Goal: Task Accomplishment & Management: Use online tool/utility

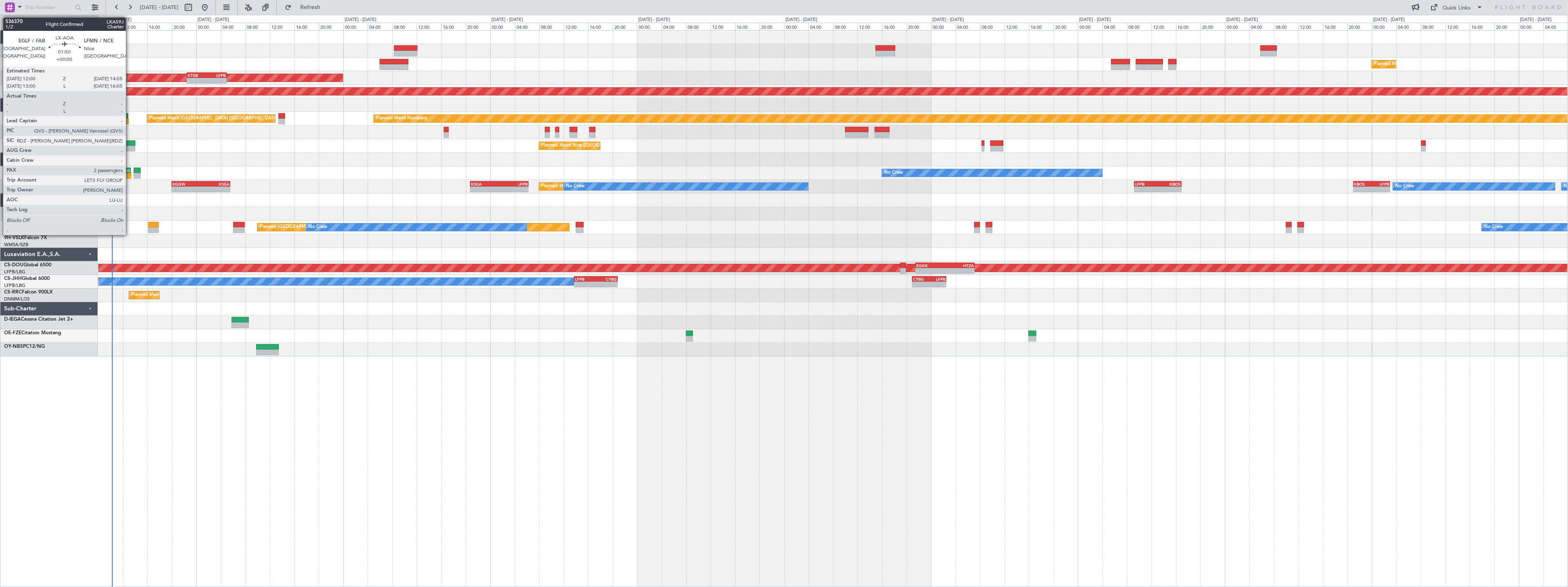
click at [130, 143] on div at bounding box center [129, 143] width 13 height 6
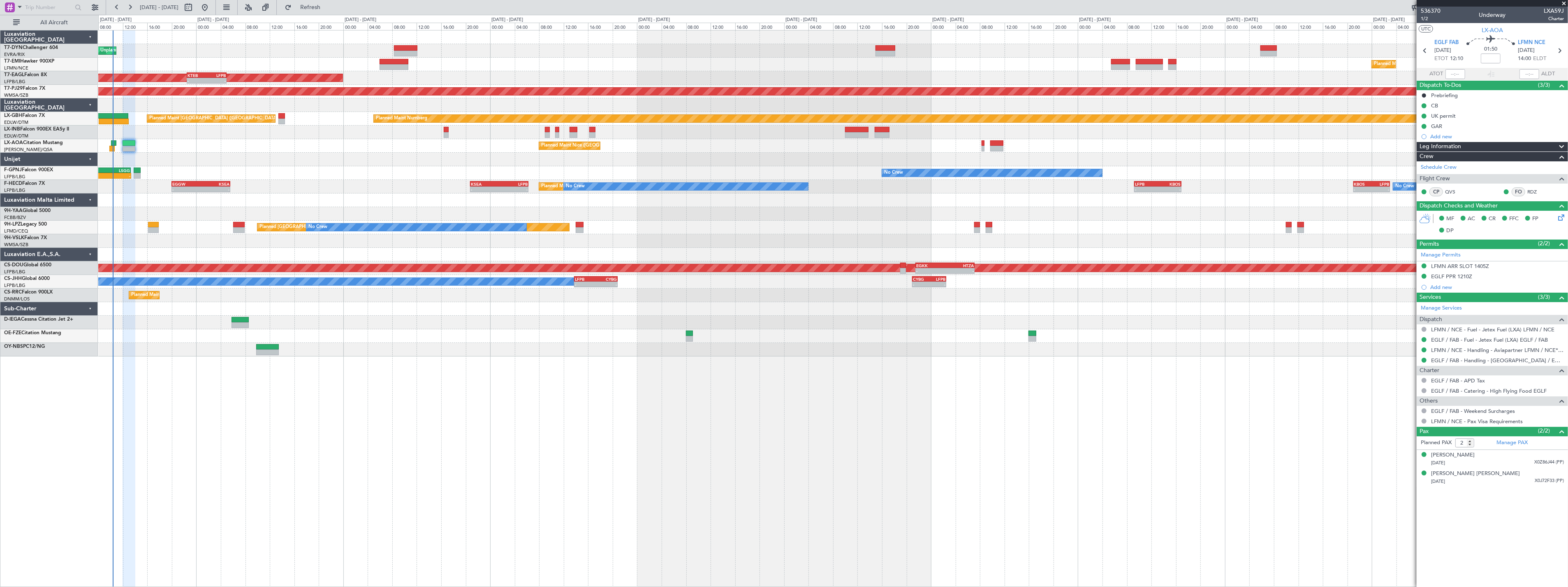
click at [412, 44] on div "Unplanned Maint [GEOGRAPHIC_DATA] (Riga Intl)" at bounding box center [832, 51] width 1469 height 13
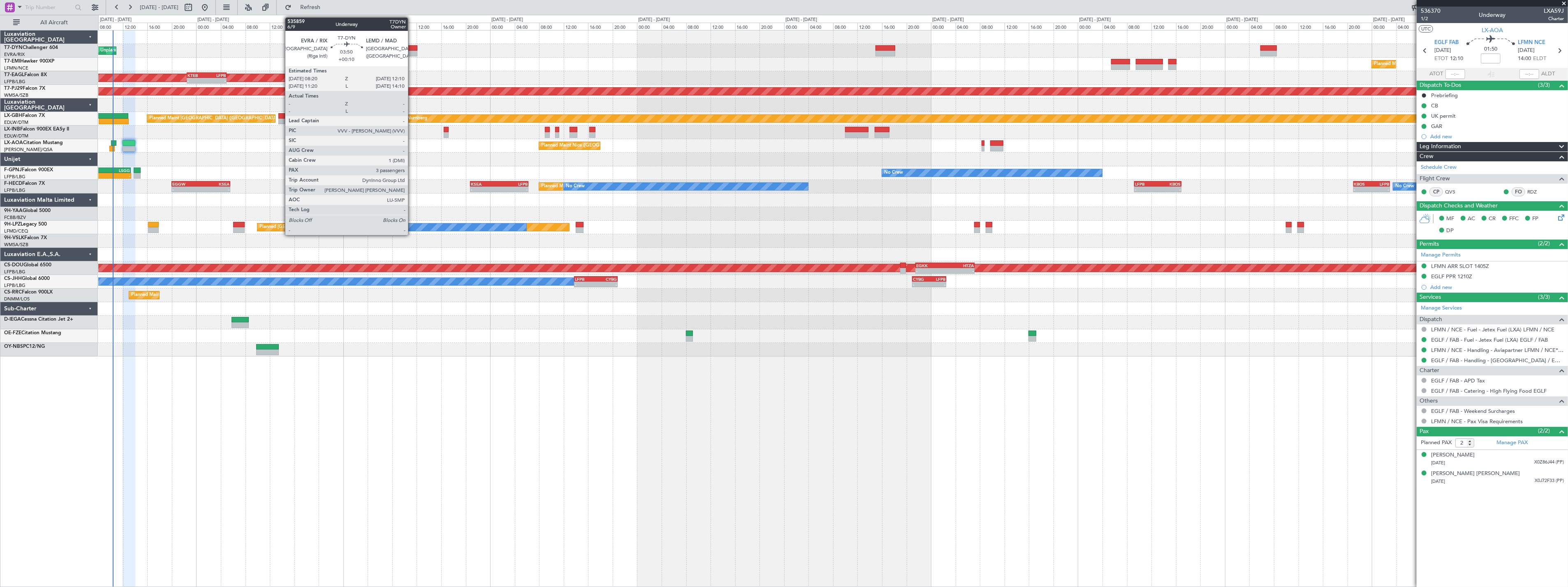
click at [412, 47] on div at bounding box center [406, 48] width 24 height 6
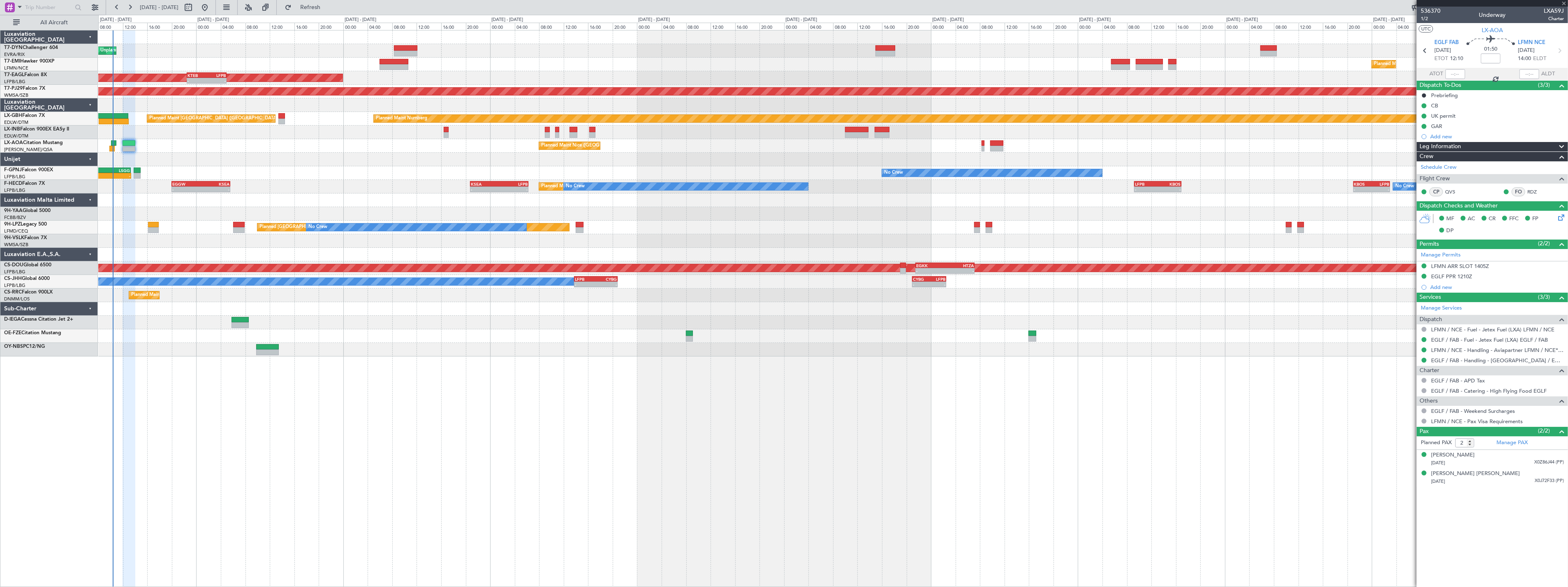
type input "+00:10"
type input "3"
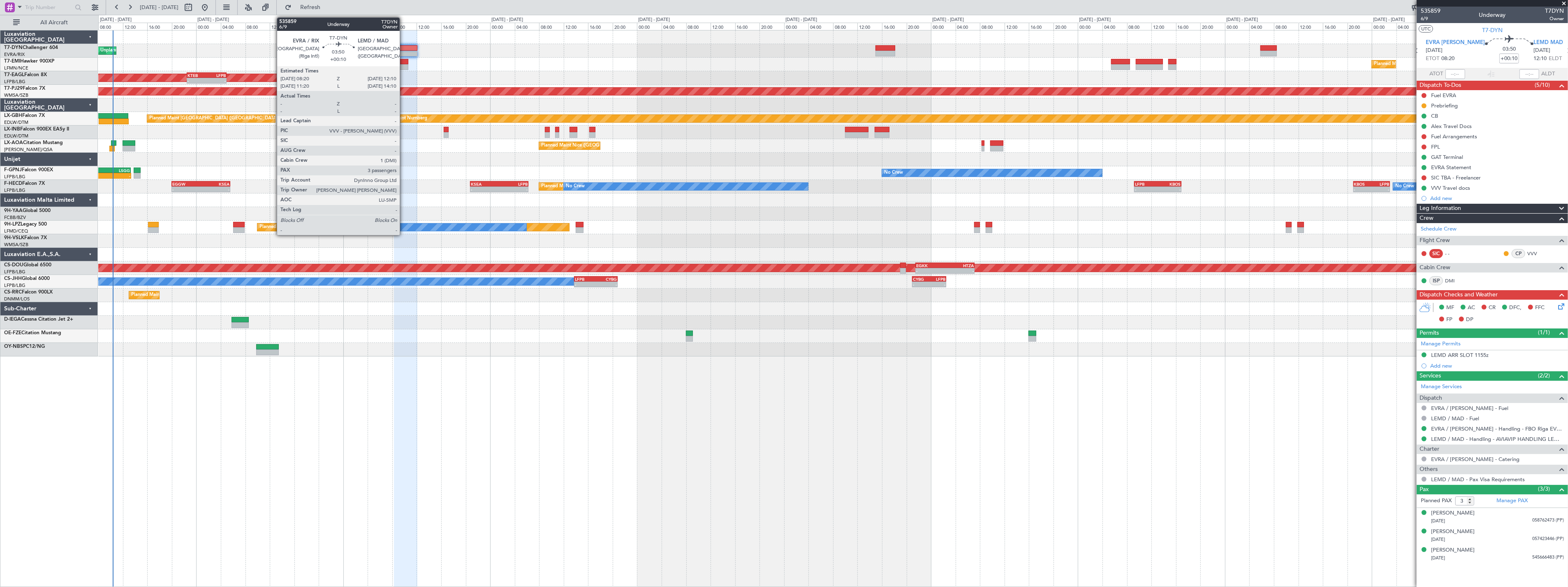
click at [404, 46] on div at bounding box center [406, 48] width 24 height 6
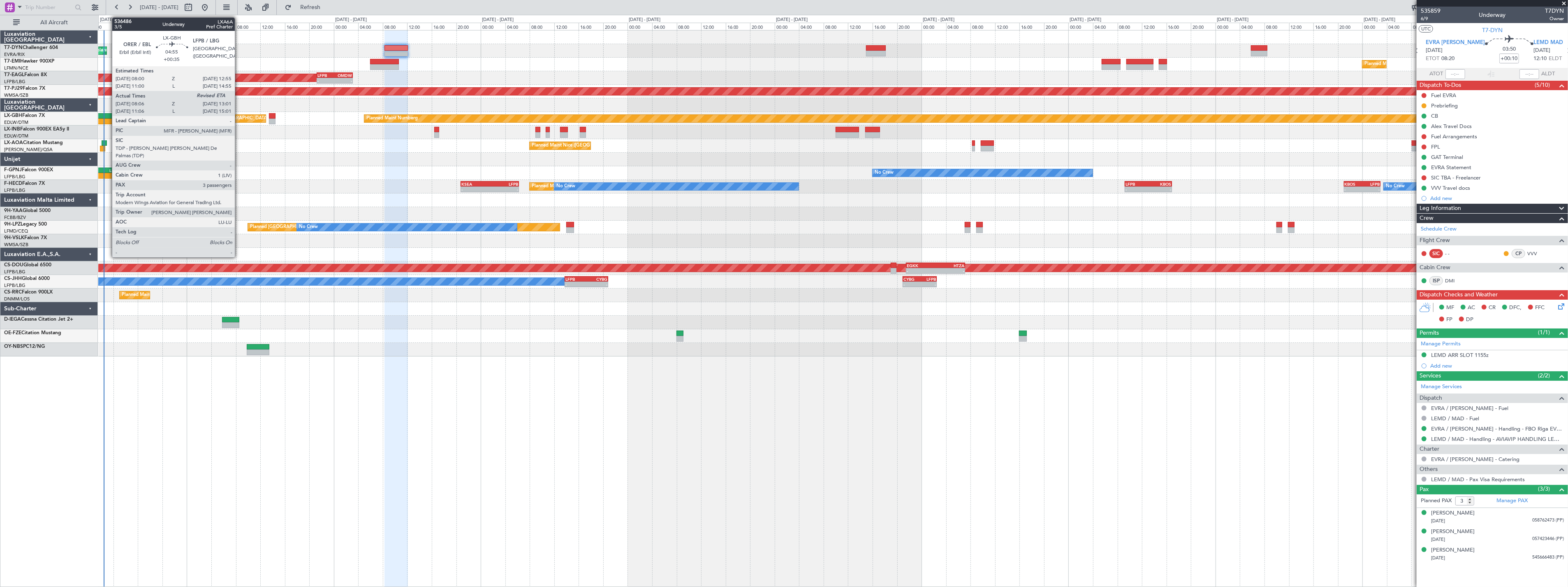
click at [108, 117] on div at bounding box center [103, 116] width 30 height 6
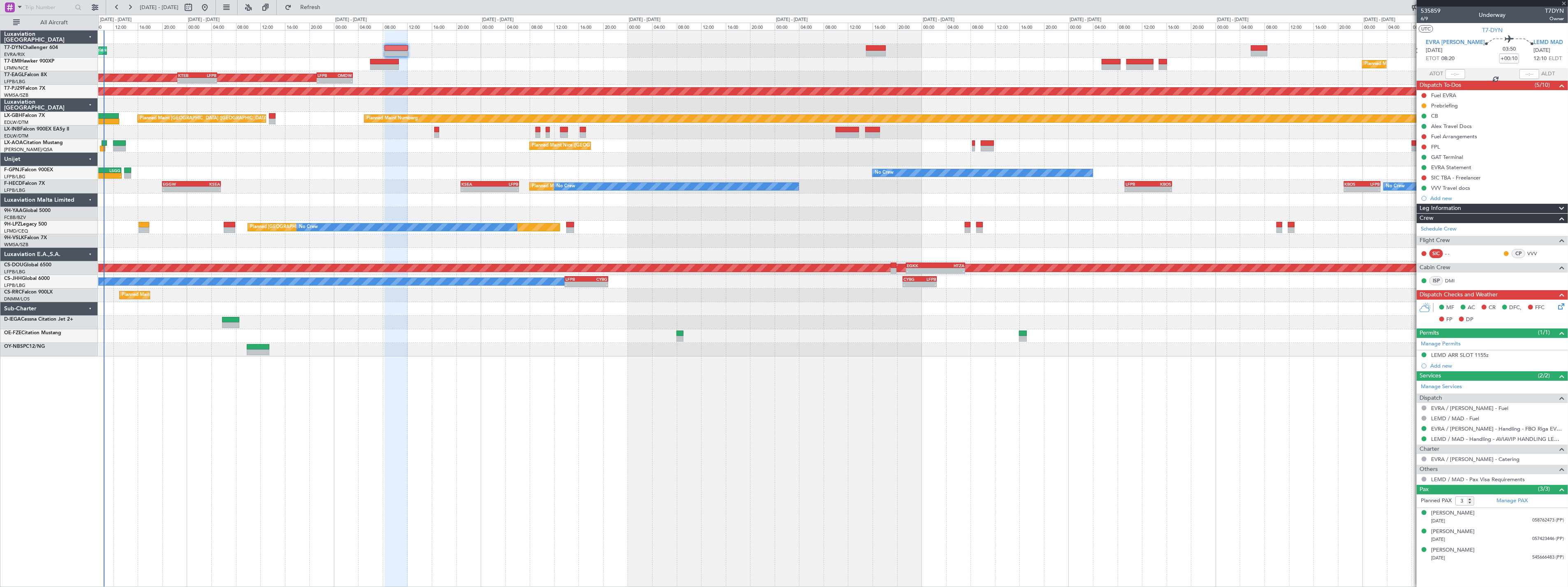
type input "+00:35"
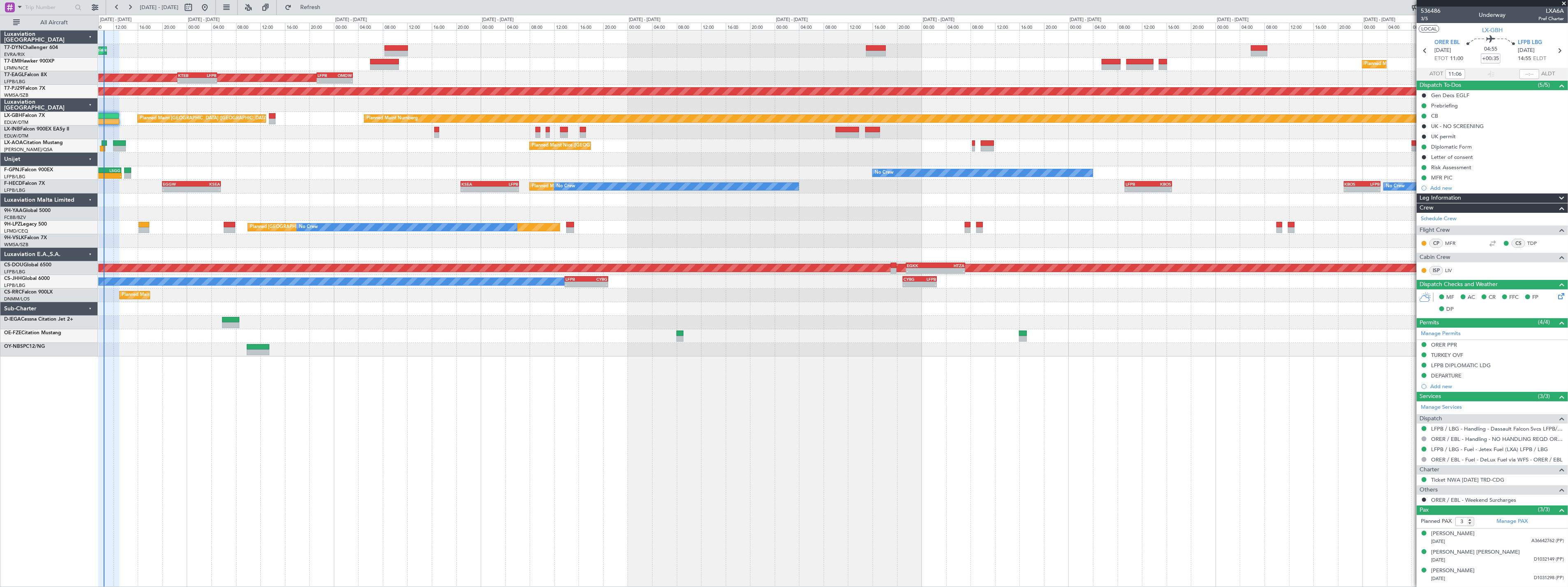
type input "08:06"
click at [403, 43] on div at bounding box center [832, 37] width 1469 height 13
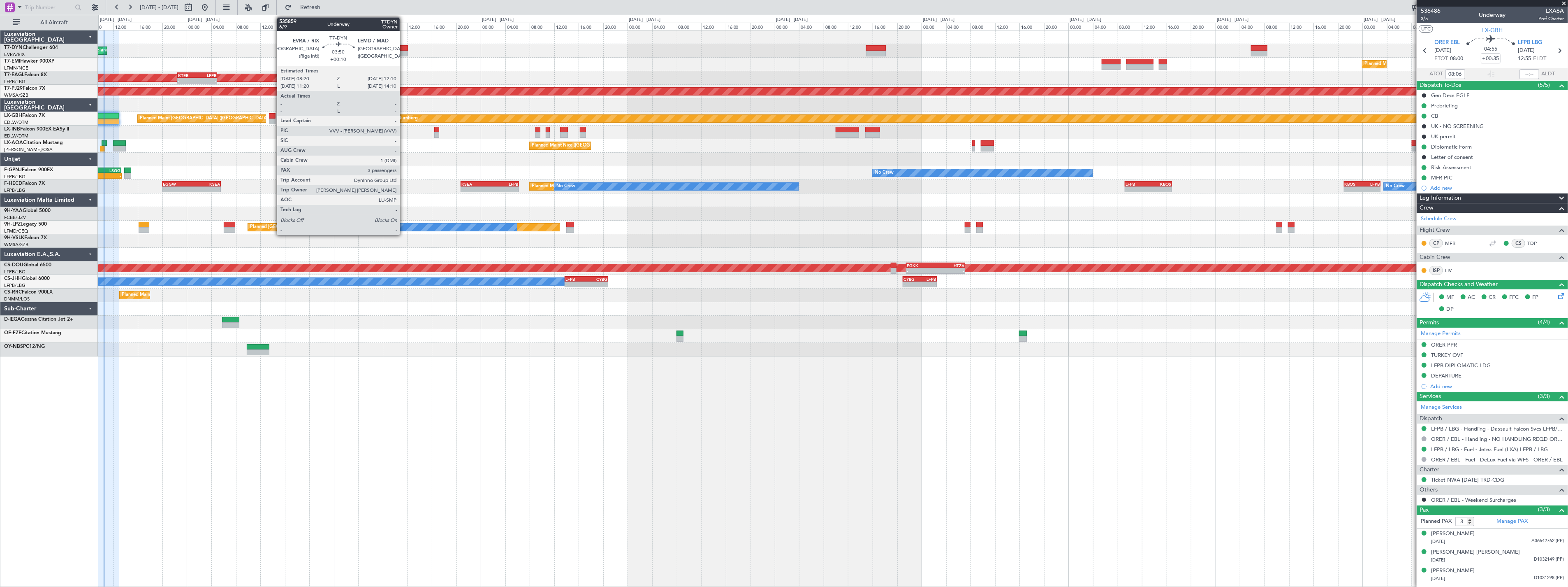
click at [404, 49] on div at bounding box center [396, 48] width 24 height 6
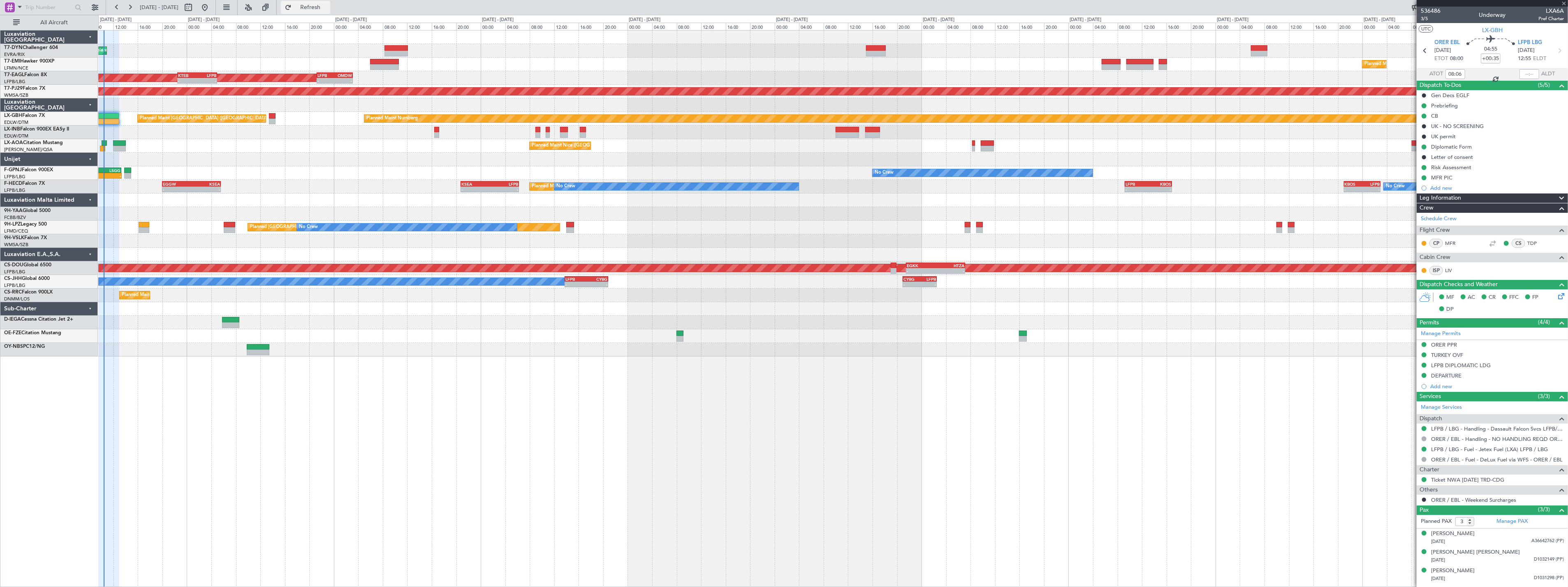
type input "+00:10"
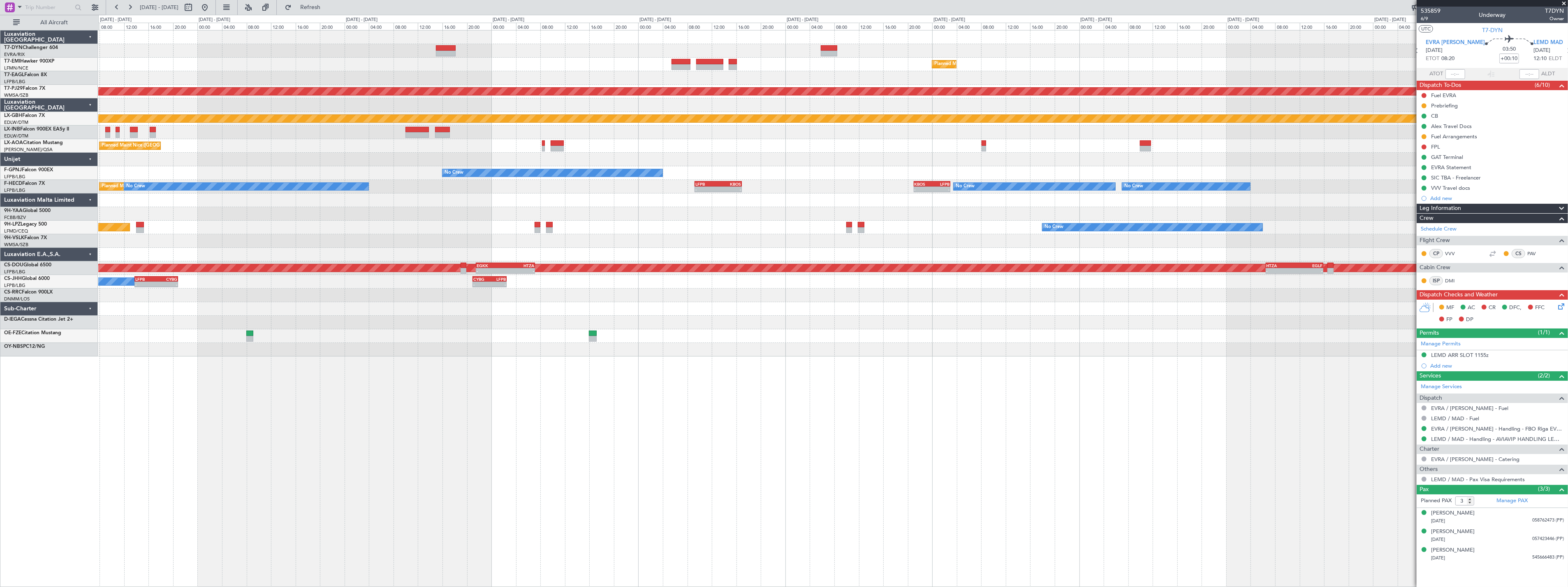
click at [282, 77] on div "KTEB 22:30 Z LFPB 05:00 Z - - - - LFPB 21:15 Z OMDW 04:00 Z Planned Maint [US_S…" at bounding box center [832, 77] width 1469 height 13
click at [681, 61] on div "Planned Maint [GEOGRAPHIC_DATA] KTEB 22:30 Z LFPB 05:00 Z - - - - LFPB 21:15 Z …" at bounding box center [832, 193] width 1469 height 326
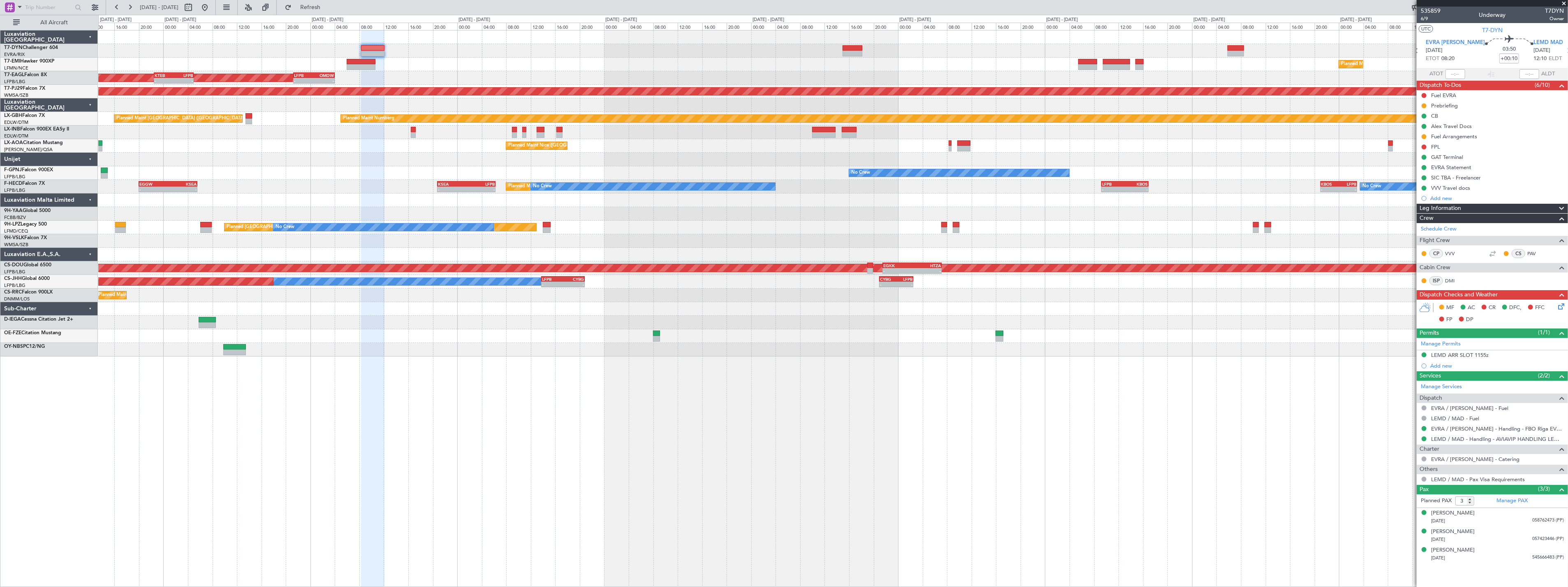
click at [754, 52] on div "Unplanned Maint [GEOGRAPHIC_DATA] (Riga Intl) Planned Maint [GEOGRAPHIC_DATA] -…" at bounding box center [832, 193] width 1469 height 326
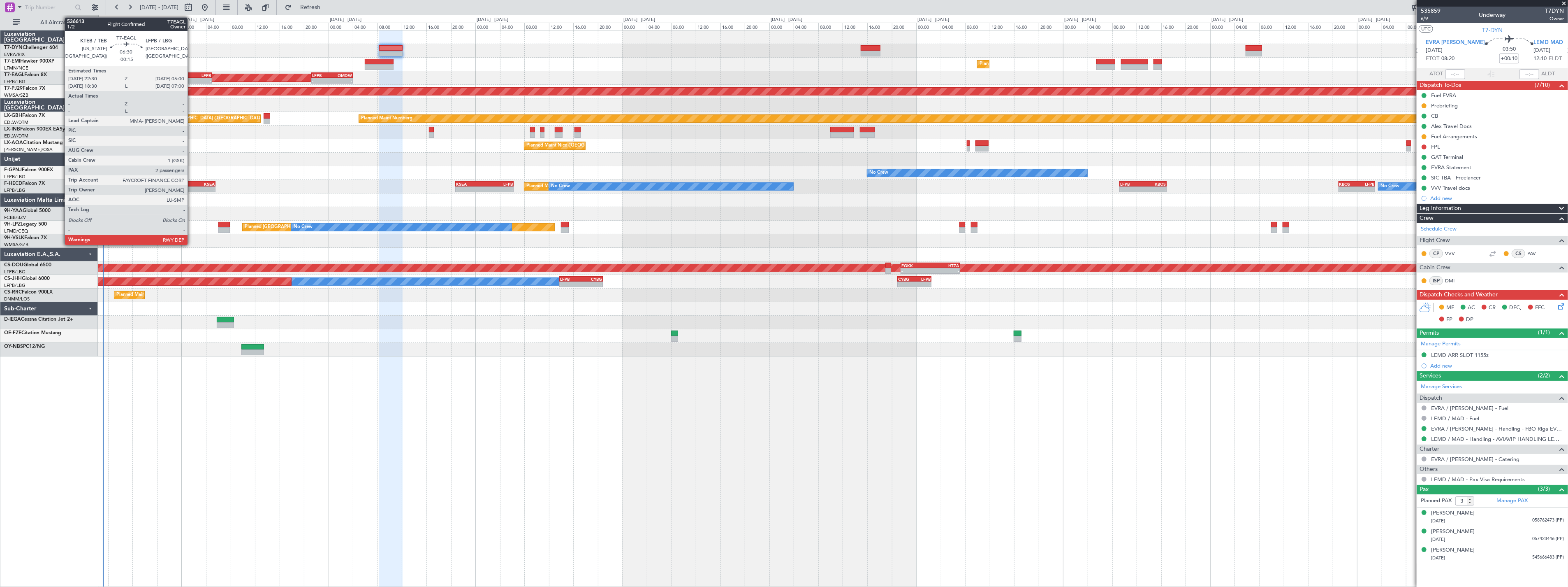
click at [192, 72] on div "KTEB 22:30 Z LFPB 05:00 Z" at bounding box center [192, 75] width 40 height 6
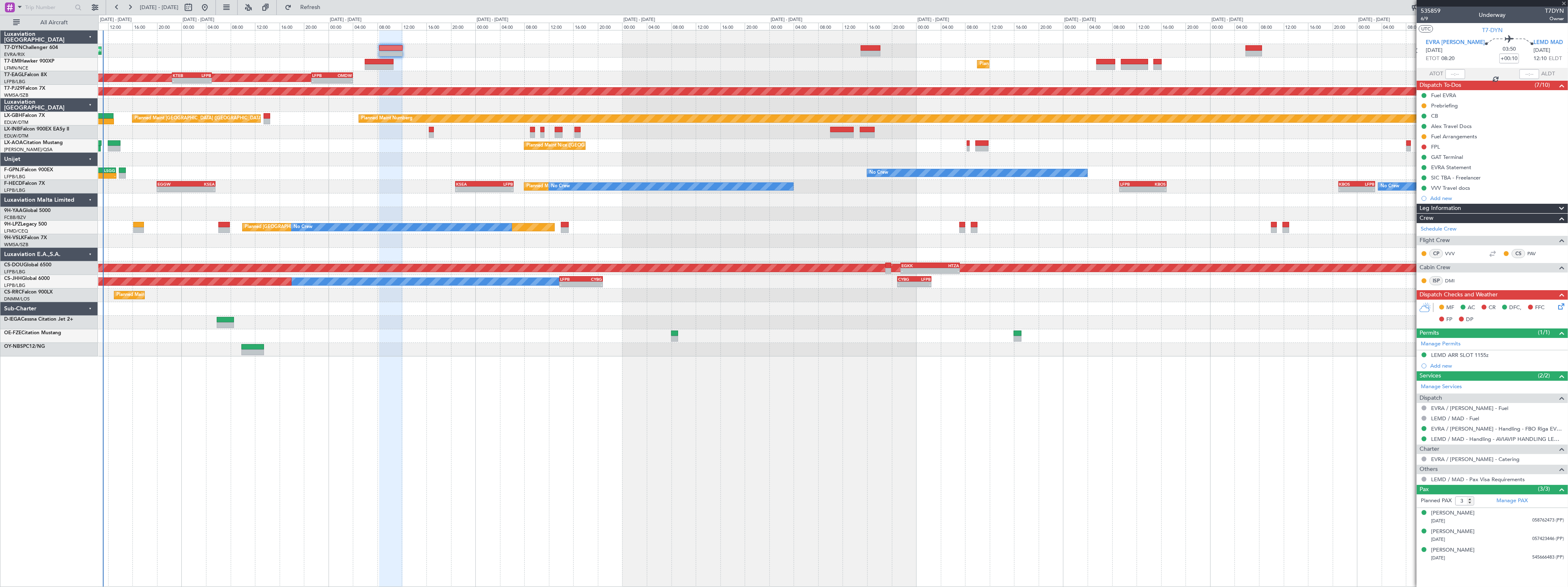
type input "-00:15"
type input "2"
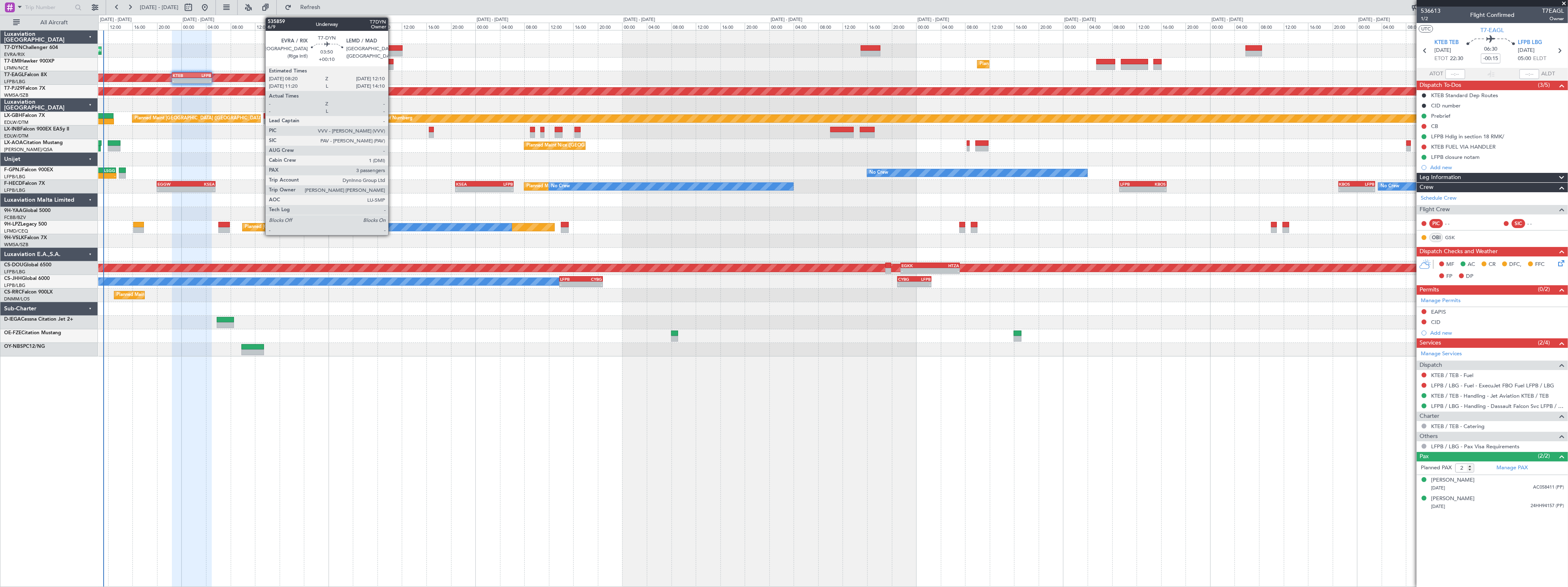
click at [392, 50] on div at bounding box center [391, 48] width 24 height 6
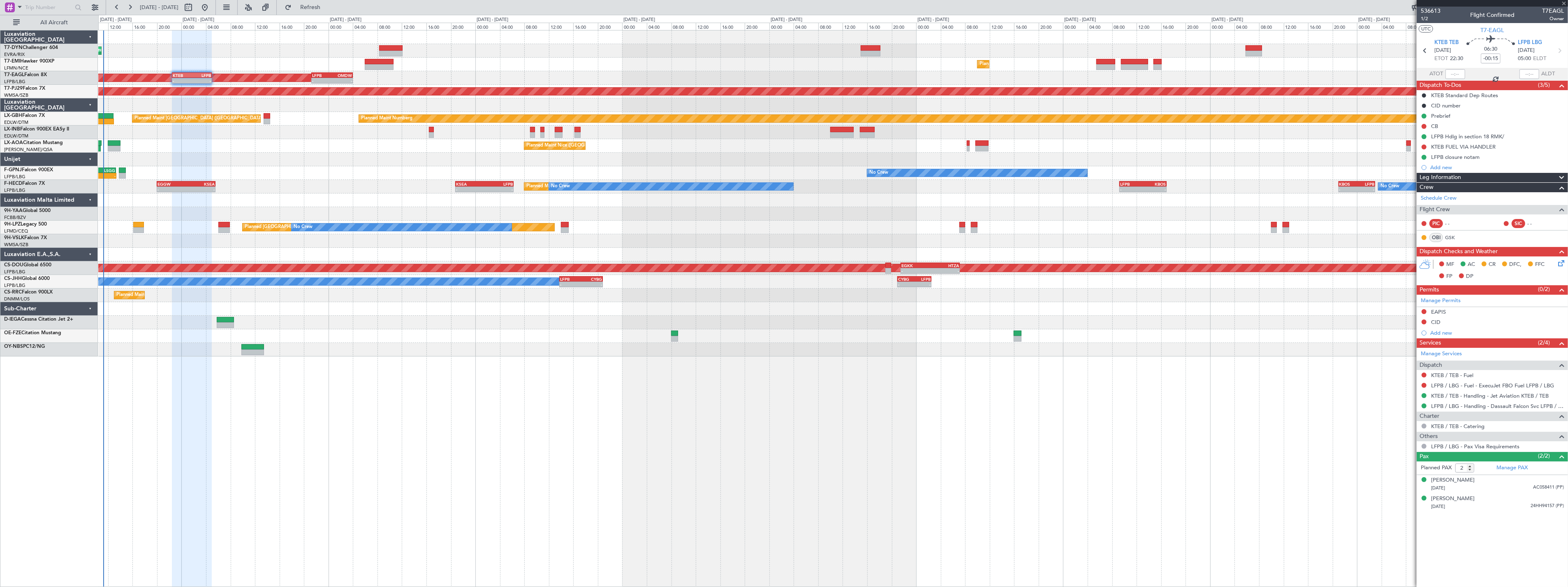
type input "+00:10"
type input "3"
